Goal: Complete application form

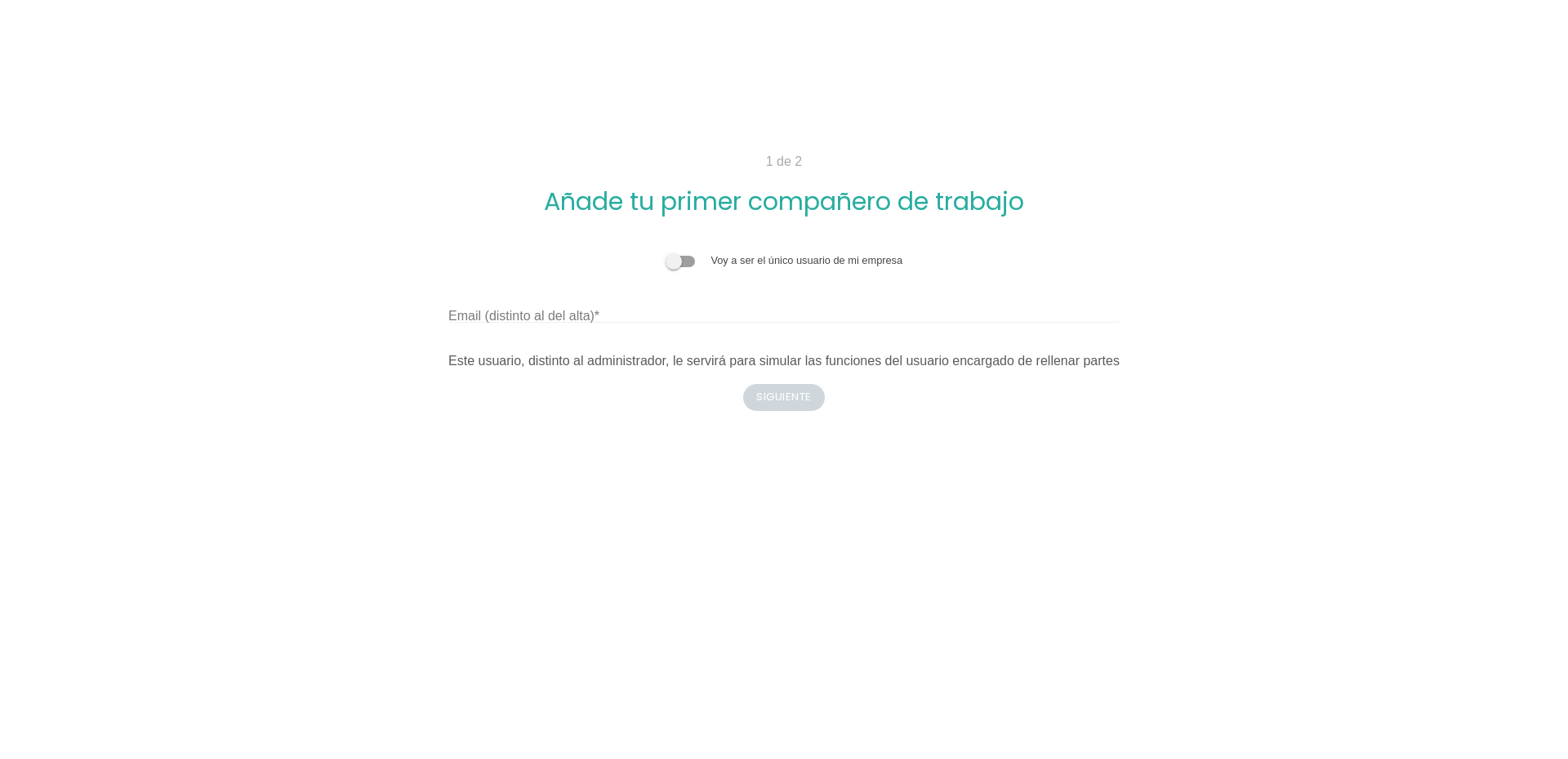
click at [689, 267] on div "Voy a ser el único usuario de mi empresa" at bounding box center [784, 260] width 671 height 16
click at [690, 260] on span at bounding box center [680, 262] width 29 height 12
click at [666, 253] on input "checkbox" at bounding box center [666, 253] width 0 height 0
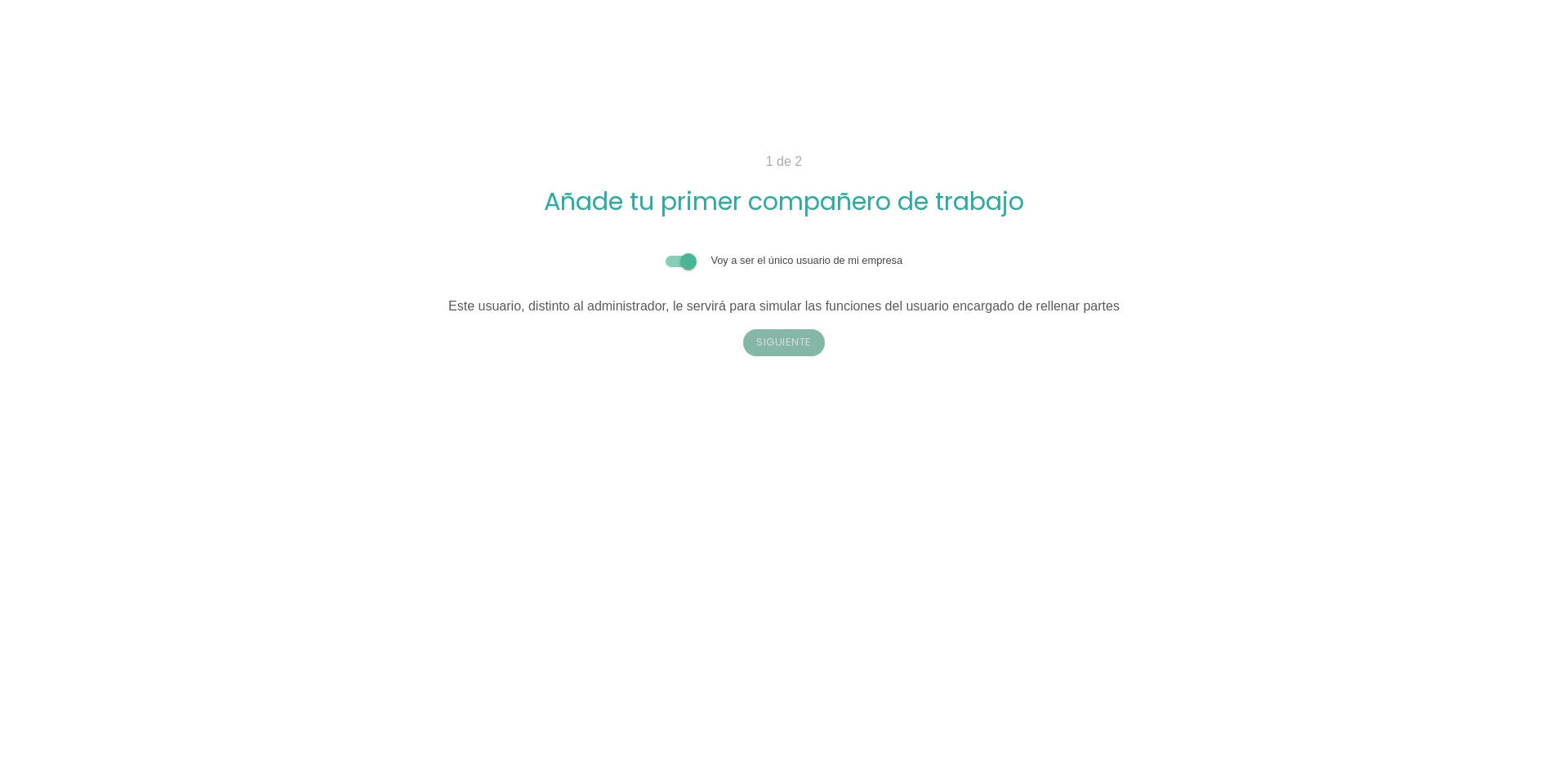
click at [789, 342] on button "Siguiente" at bounding box center [784, 342] width 82 height 26
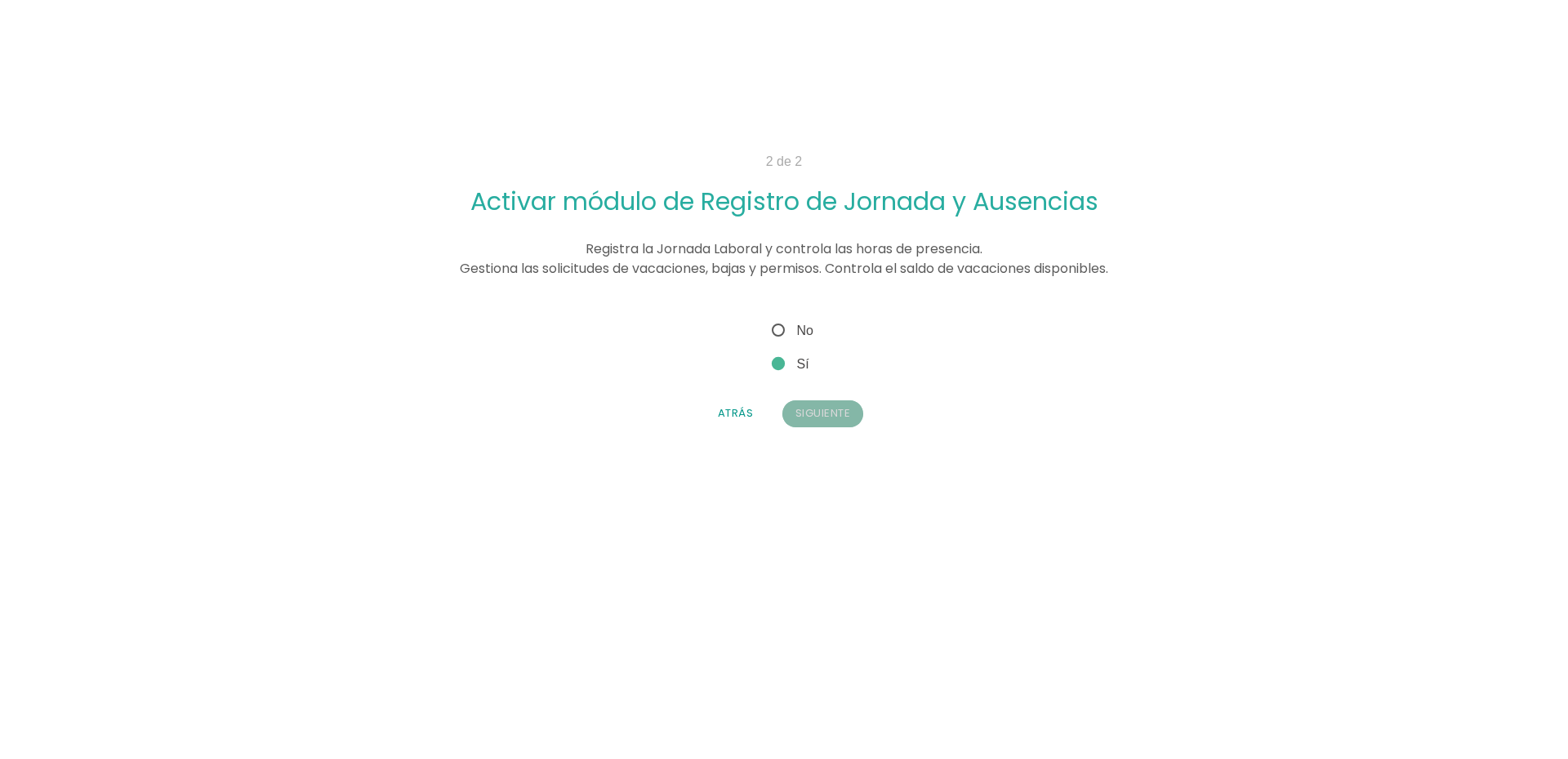
click at [828, 413] on button "Siguiente" at bounding box center [824, 413] width 82 height 26
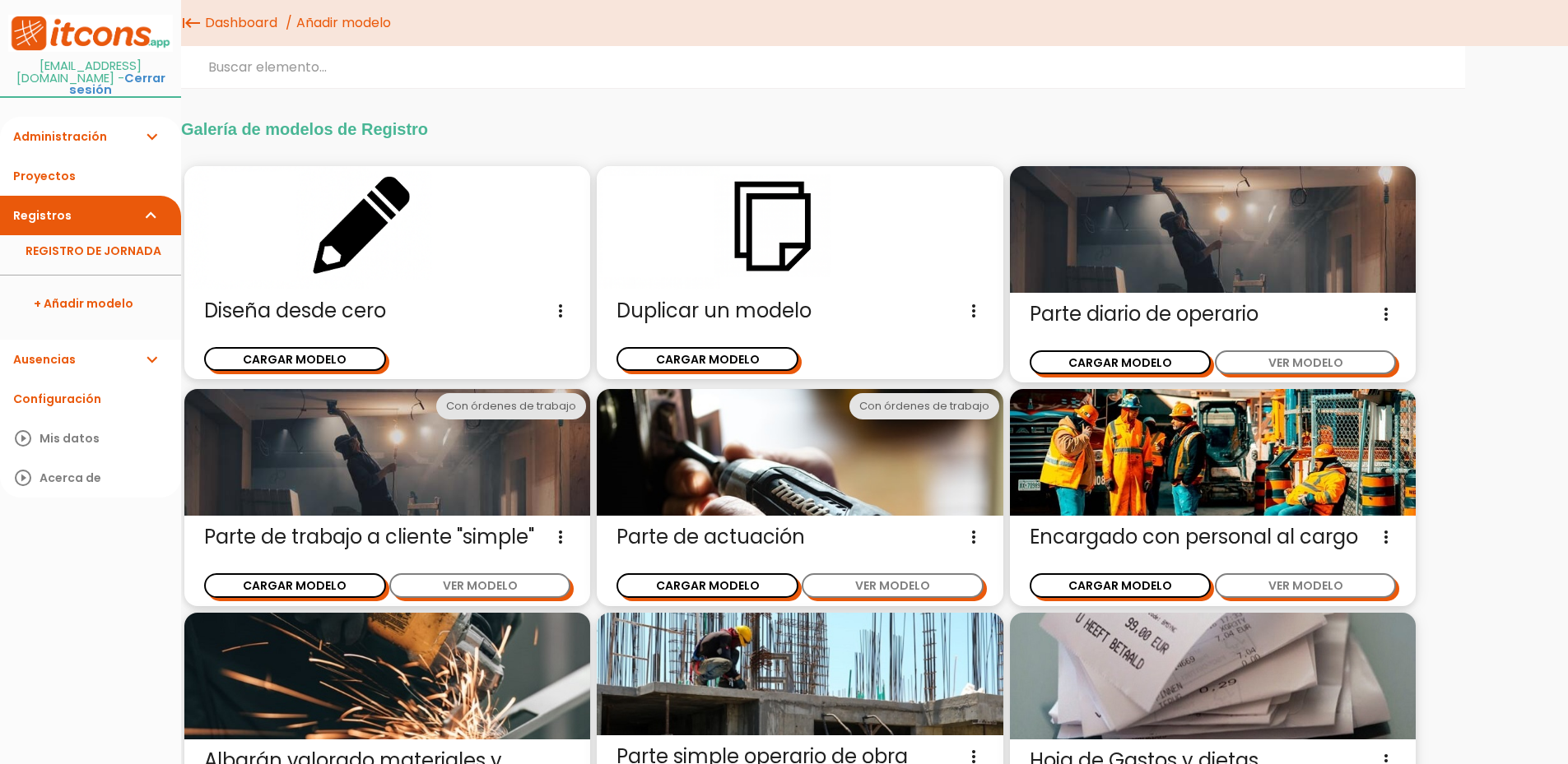
click at [58, 205] on link "Registros expand_more" at bounding box center [91, 215] width 181 height 39
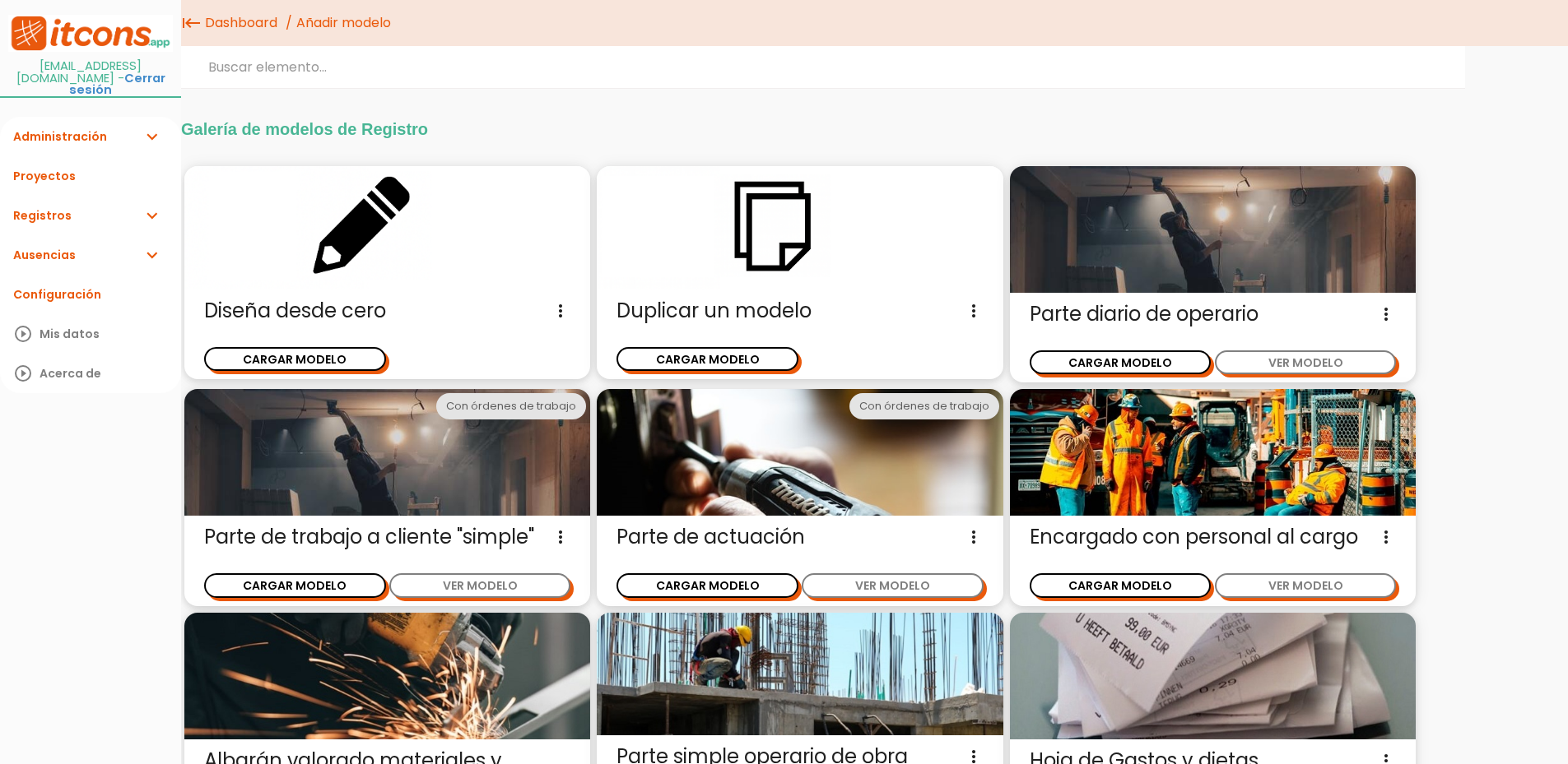
click at [71, 209] on link "Registros expand_more" at bounding box center [91, 215] width 181 height 39
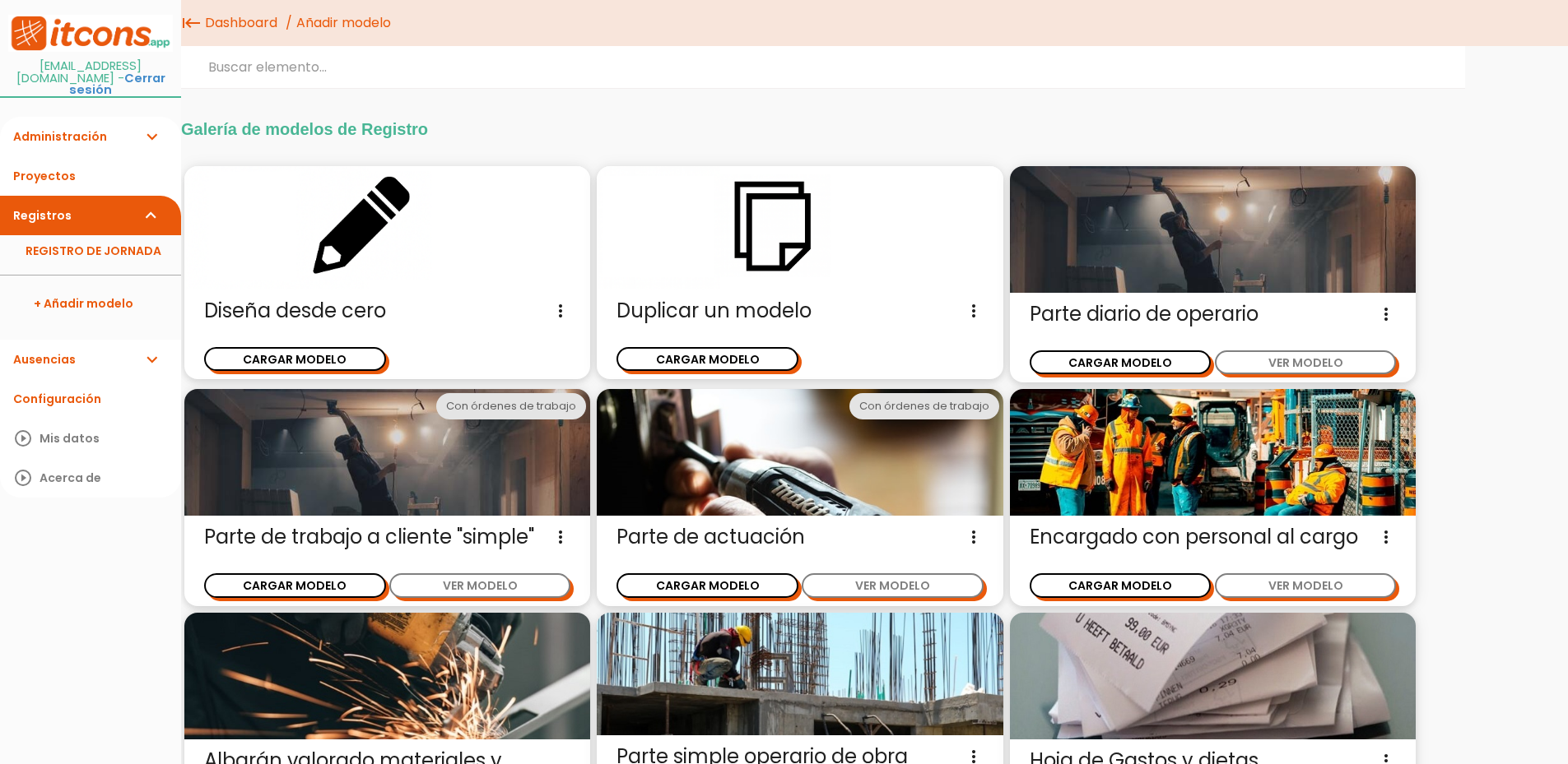
click at [71, 209] on link "Registros expand_more" at bounding box center [91, 215] width 181 height 39
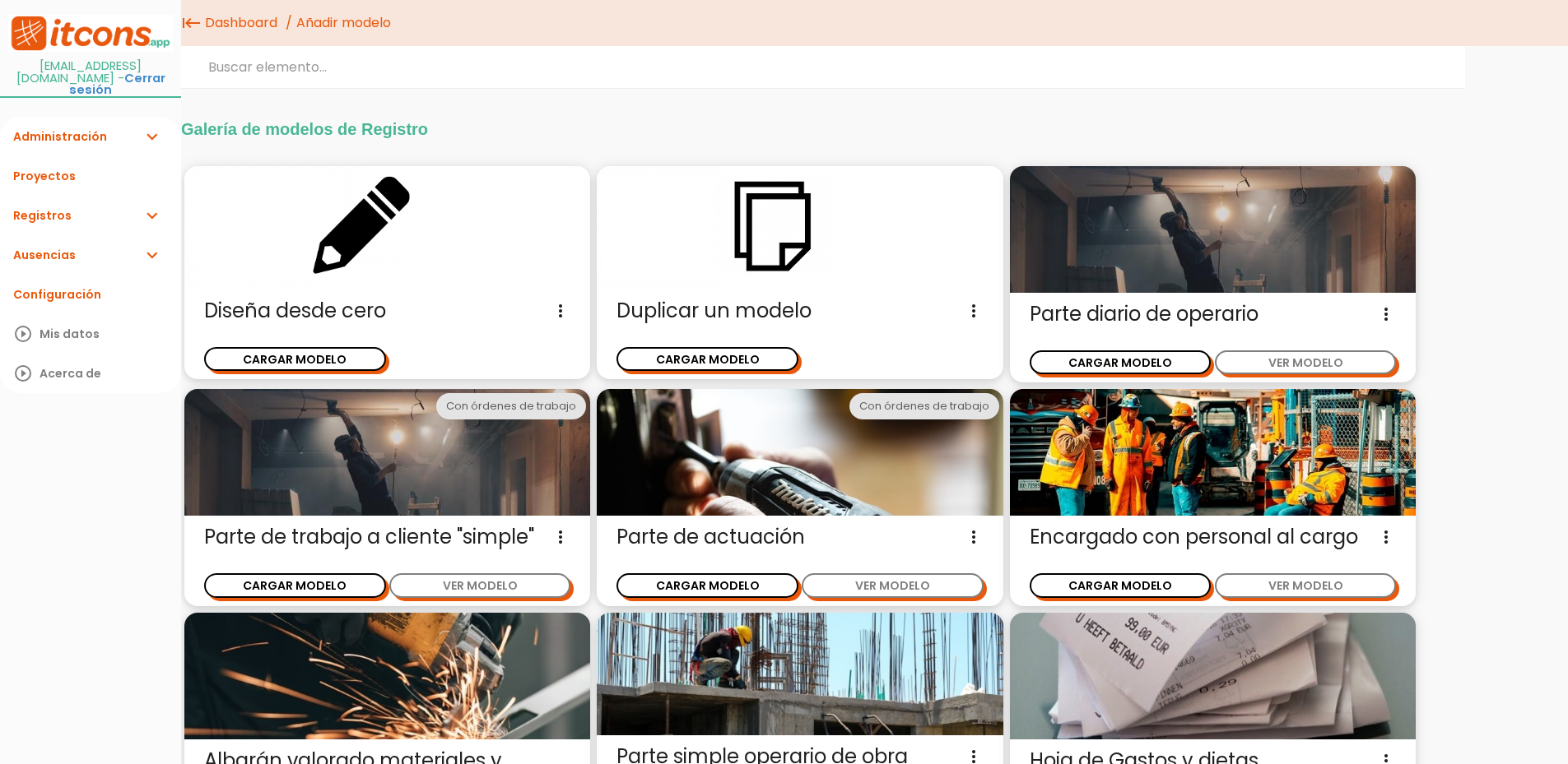
click at [56, 289] on link "Configuración" at bounding box center [91, 294] width 181 height 39
